Goal: Task Accomplishment & Management: Complete application form

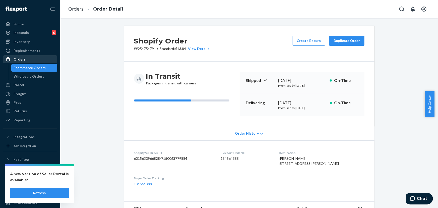
click at [16, 59] on div "Orders" at bounding box center [20, 59] width 12 height 5
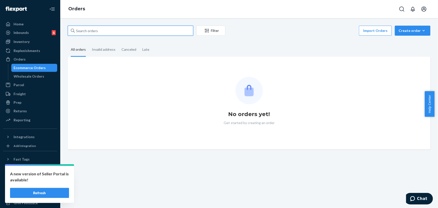
click at [115, 32] on input "text" at bounding box center [131, 31] width 126 height 10
paste input "EZ17544661597804"
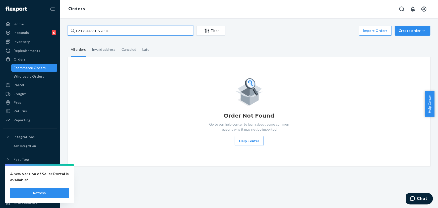
type input "EZ17544661597804"
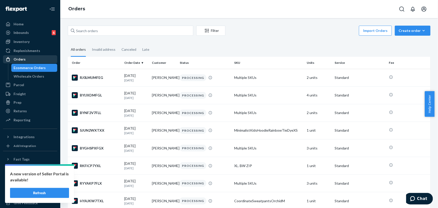
click at [17, 56] on div "Orders" at bounding box center [30, 59] width 53 height 7
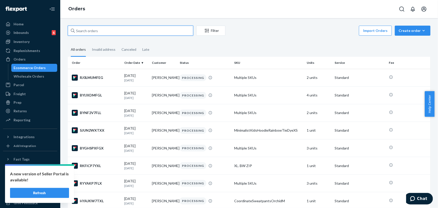
click at [94, 32] on input "text" at bounding box center [131, 31] width 126 height 10
paste input "254254340"
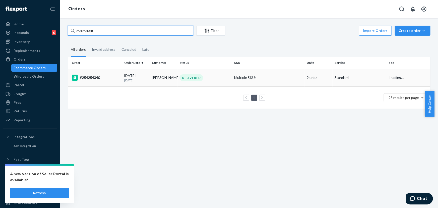
type input "254254340"
click at [108, 74] on td "#254254340" at bounding box center [95, 78] width 55 height 18
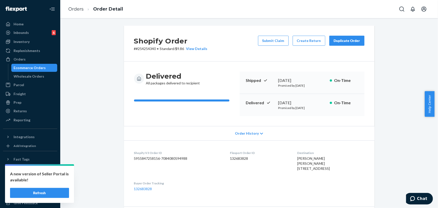
click at [341, 40] on div "Duplicate Order" at bounding box center [347, 40] width 27 height 5
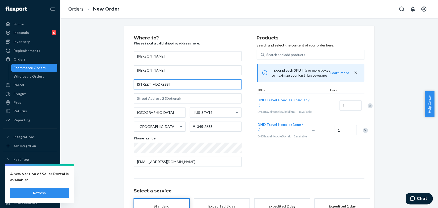
click at [199, 87] on input "[STREET_ADDRESS]" at bounding box center [188, 84] width 108 height 10
paste input "[STREET_ADDRESS]"
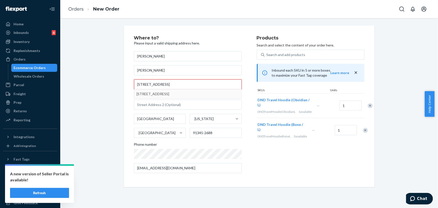
type input "[STREET_ADDRESS]"
type input "# 200"
type input "[GEOGRAPHIC_DATA]"
type input "91345"
type input "[STREET_ADDRESS]"
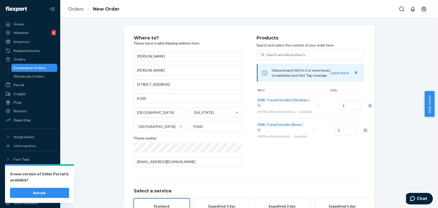
click at [306, 173] on div "Where to? Please input a valid shipping address here. [PERSON_NAME] [PERSON_NAM…" at bounding box center [249, 140] width 231 height 208
drag, startPoint x: 164, startPoint y: 115, endPoint x: 133, endPoint y: 114, distance: 31.2
click at [134, 114] on input "[GEOGRAPHIC_DATA]" at bounding box center [160, 113] width 52 height 10
type input "[GEOGRAPHIC_DATA]"
click at [295, 178] on div "Where to? Please input a valid shipping address here. [PERSON_NAME] [PERSON_NAM…" at bounding box center [249, 140] width 231 height 208
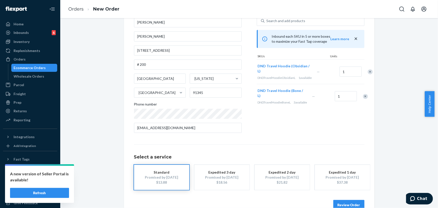
scroll to position [45, 0]
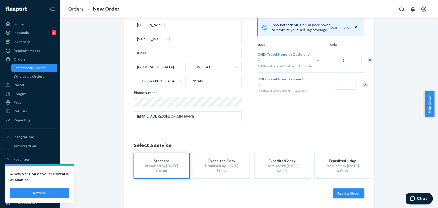
click at [347, 189] on button "Review Order" at bounding box center [349, 193] width 31 height 10
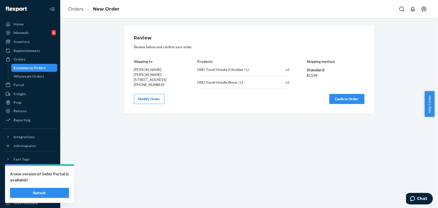
scroll to position [0, 0]
click at [347, 104] on button "Confirm Order" at bounding box center [347, 99] width 35 height 10
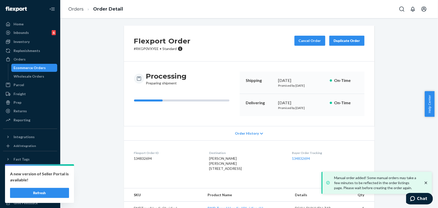
click at [149, 48] on p "# RKGP0VXYEE • Standard" at bounding box center [162, 48] width 57 height 5
copy p "RKGP0VXYEE"
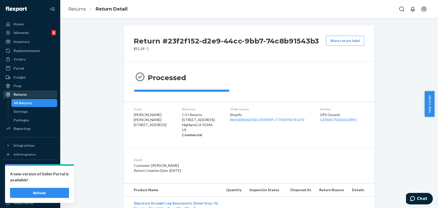
click at [21, 93] on div "Returns" at bounding box center [20, 94] width 13 height 5
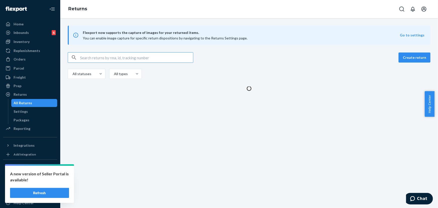
click at [113, 56] on input "text" at bounding box center [136, 57] width 113 height 10
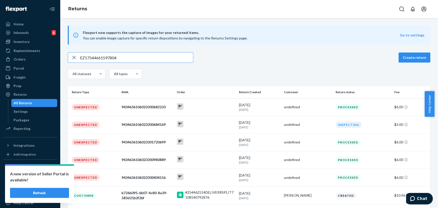
type input "EZ17544661597804"
